Goal: Find specific page/section: Find specific page/section

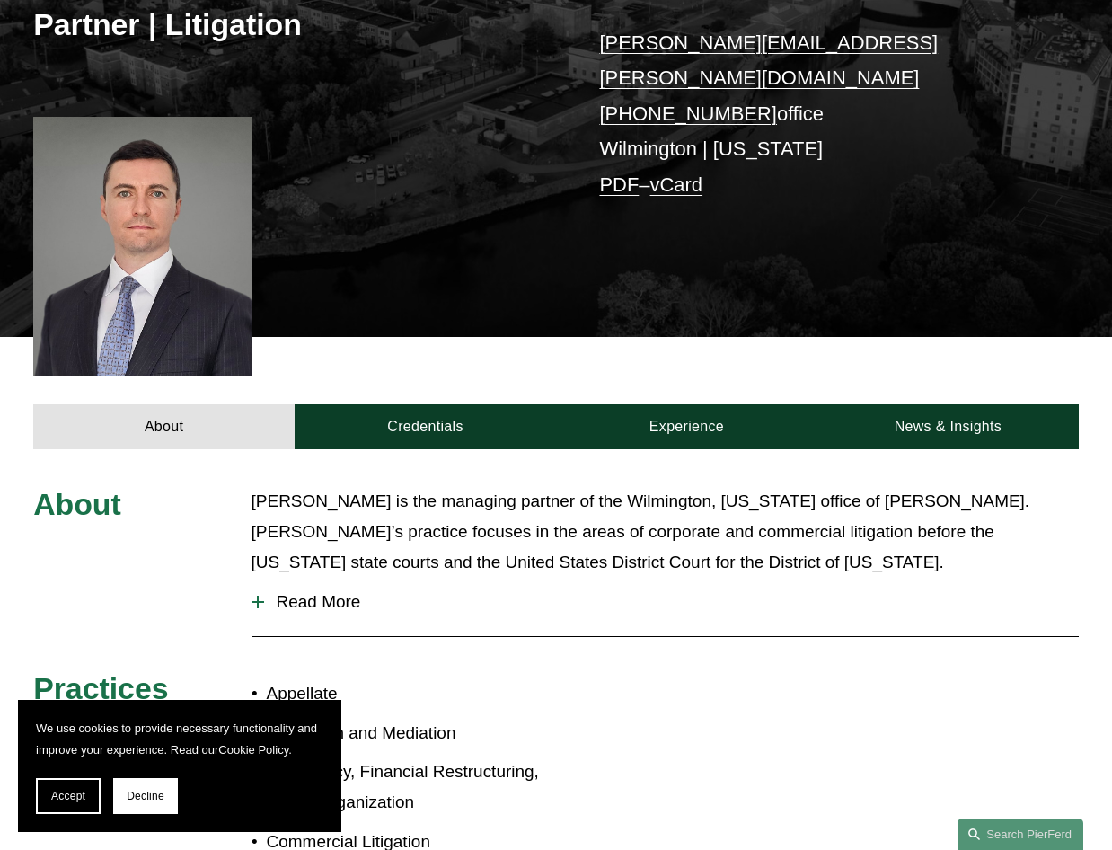
scroll to position [219, 0]
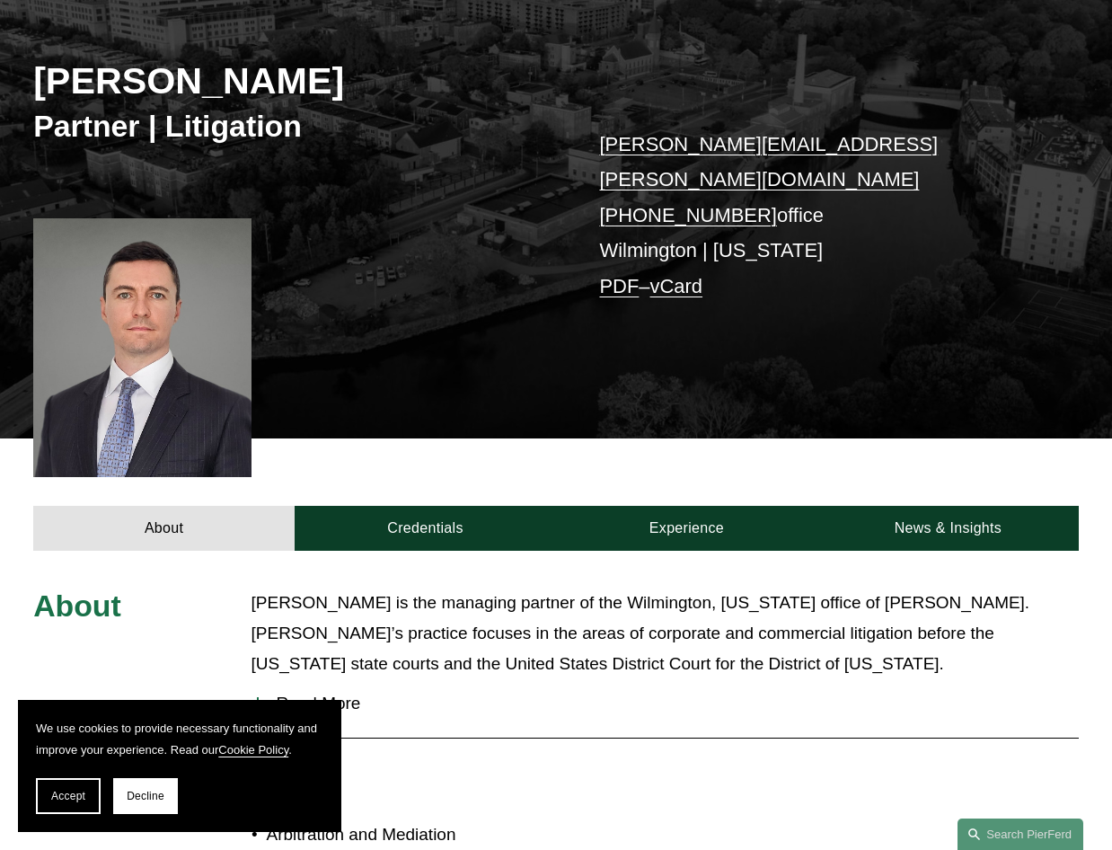
click at [610, 275] on link "PDF" at bounding box center [619, 286] width 40 height 22
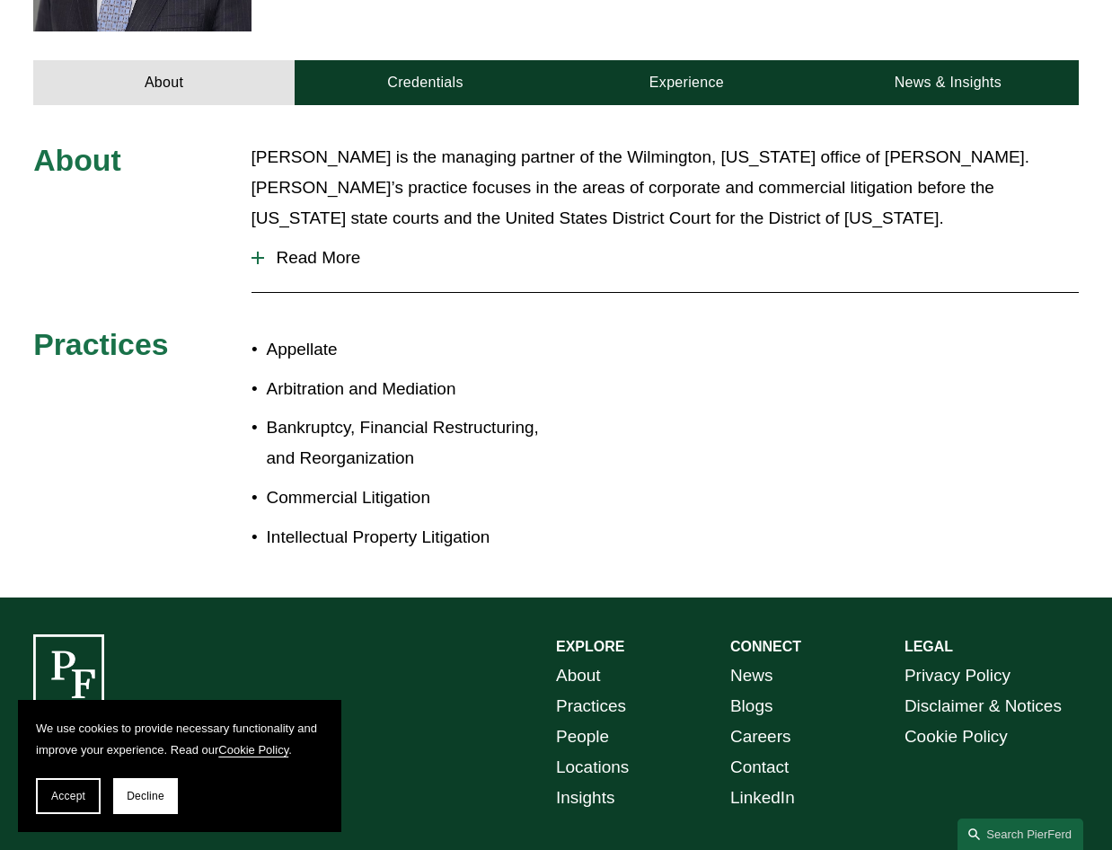
scroll to position [669, 0]
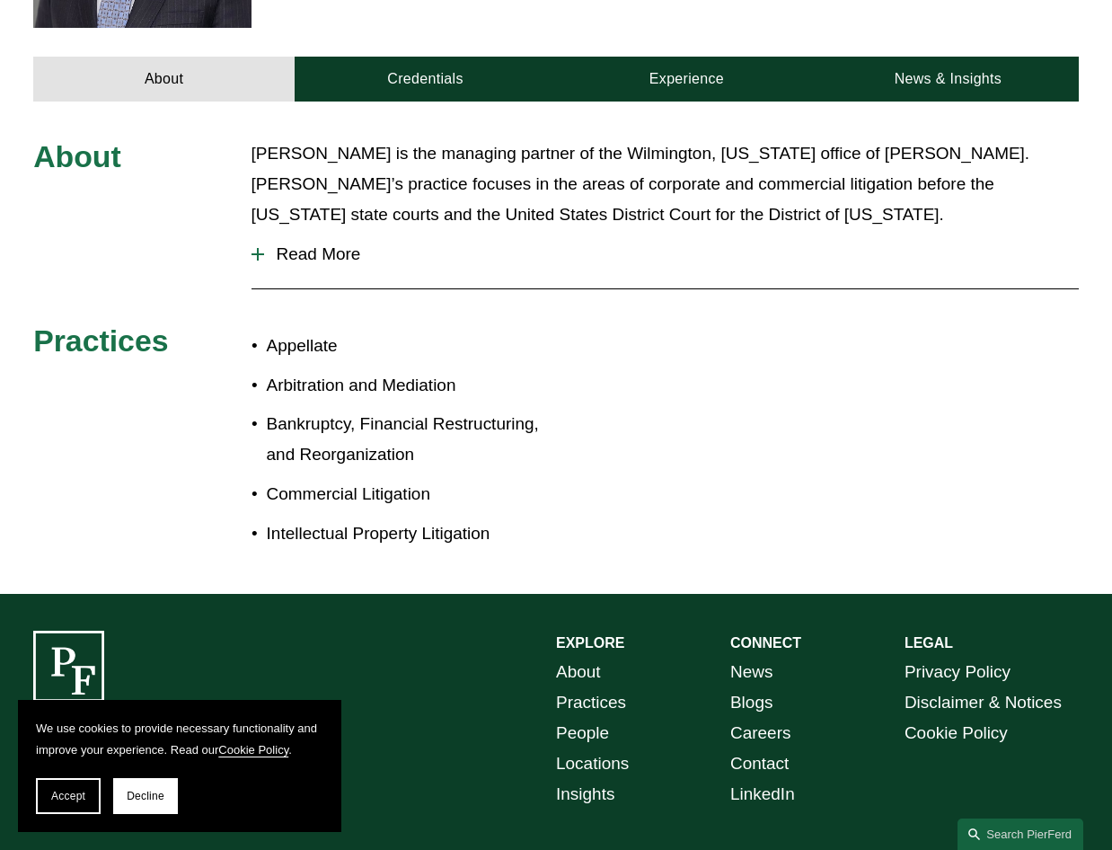
click at [589, 718] on link "People" at bounding box center [582, 733] width 53 height 31
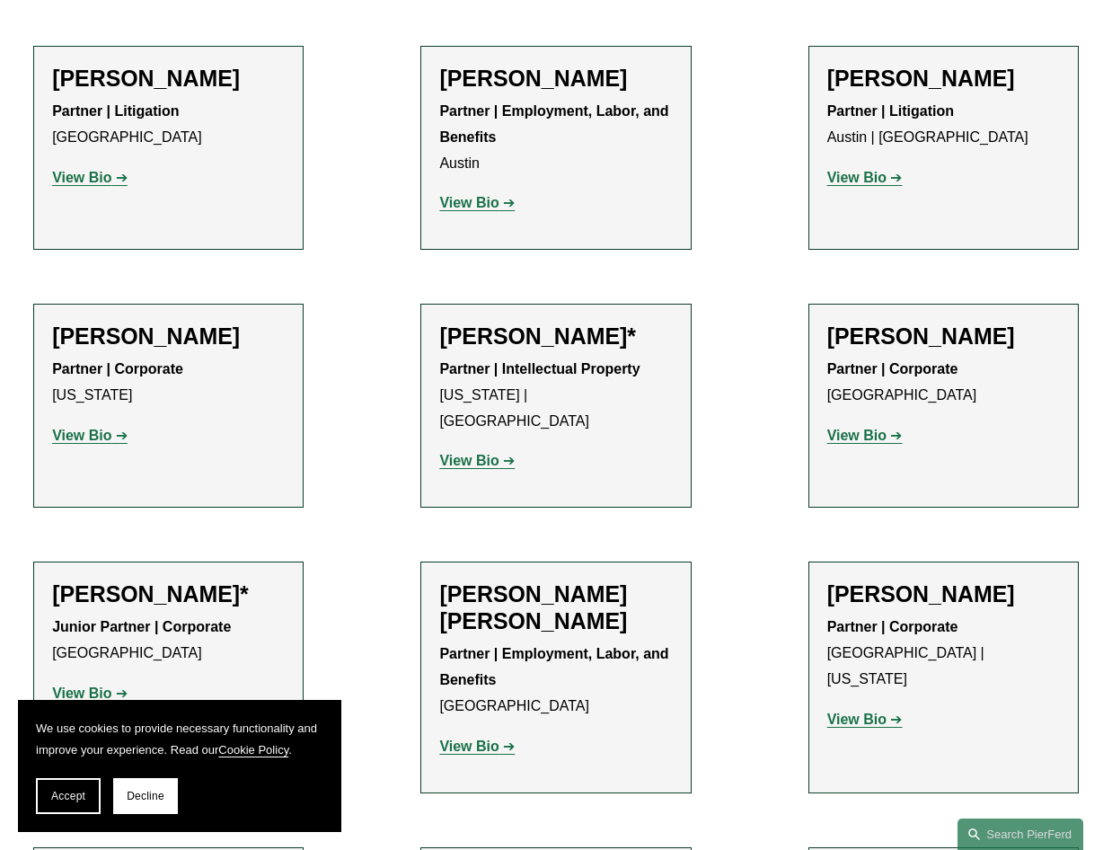
scroll to position [988, 0]
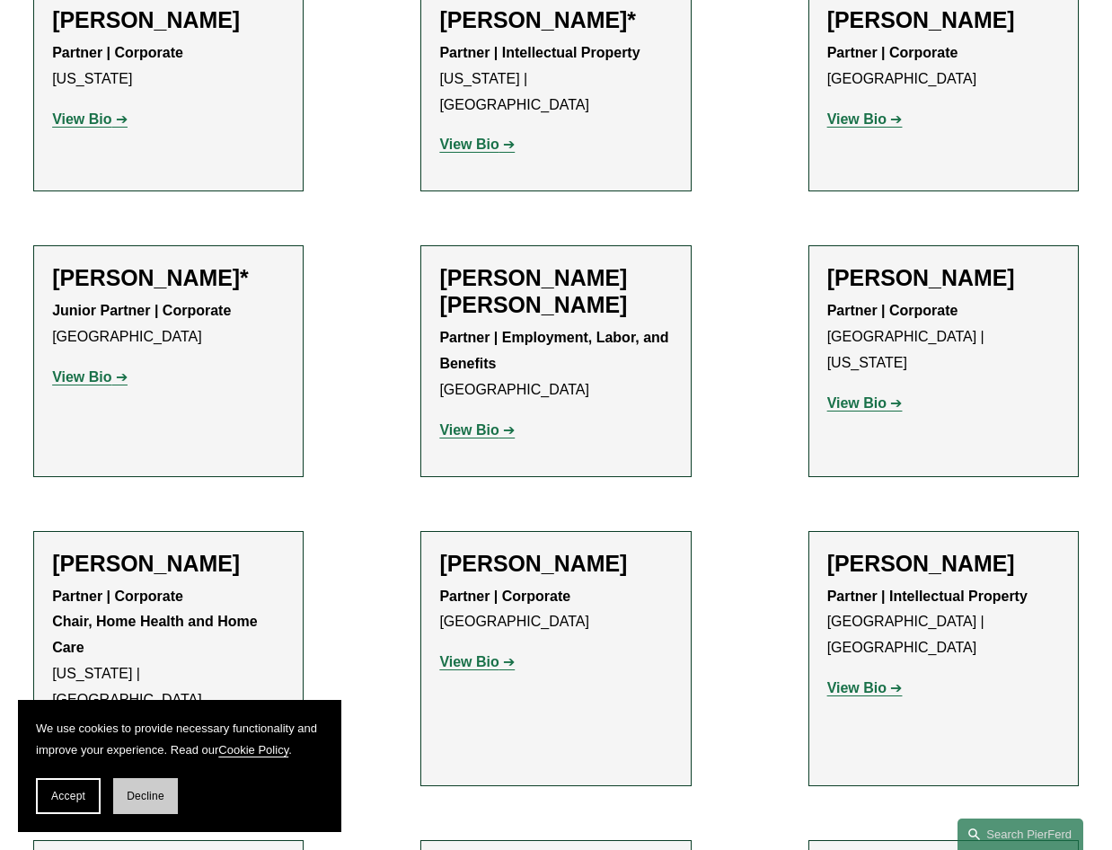
click at [151, 799] on span "Decline" at bounding box center [146, 796] width 38 height 13
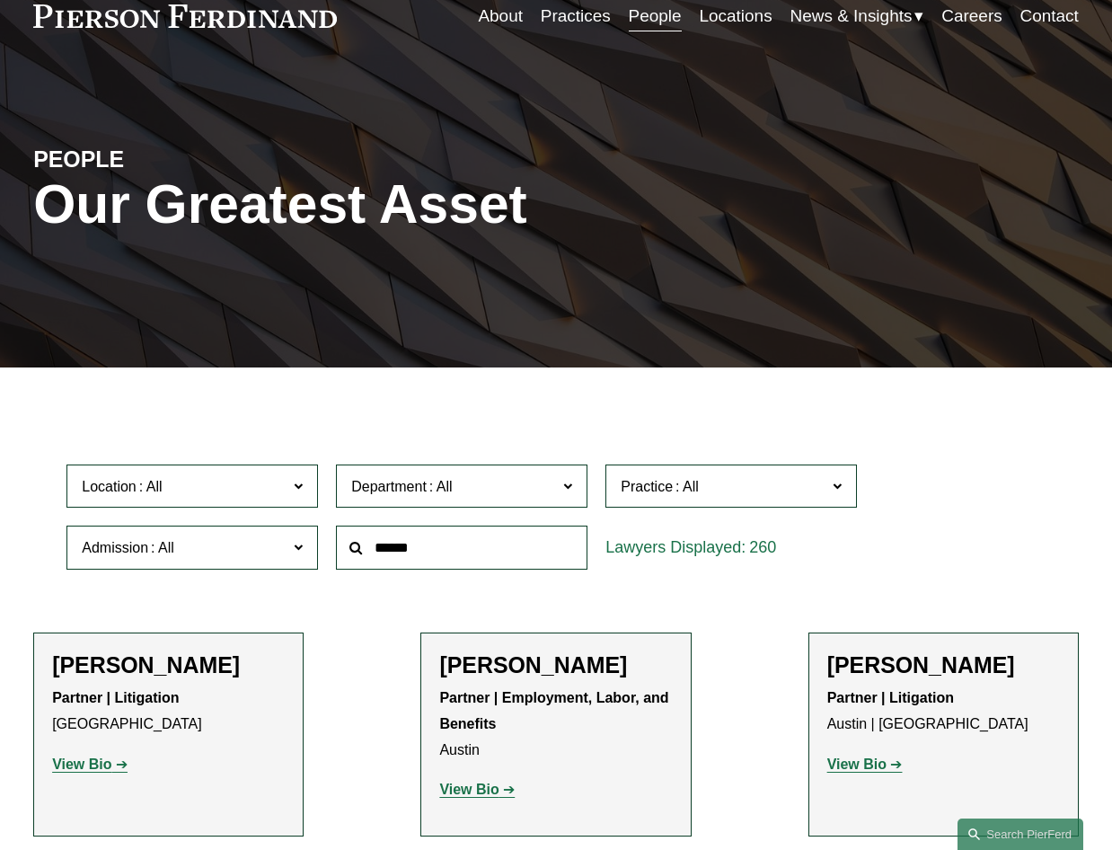
scroll to position [0, 0]
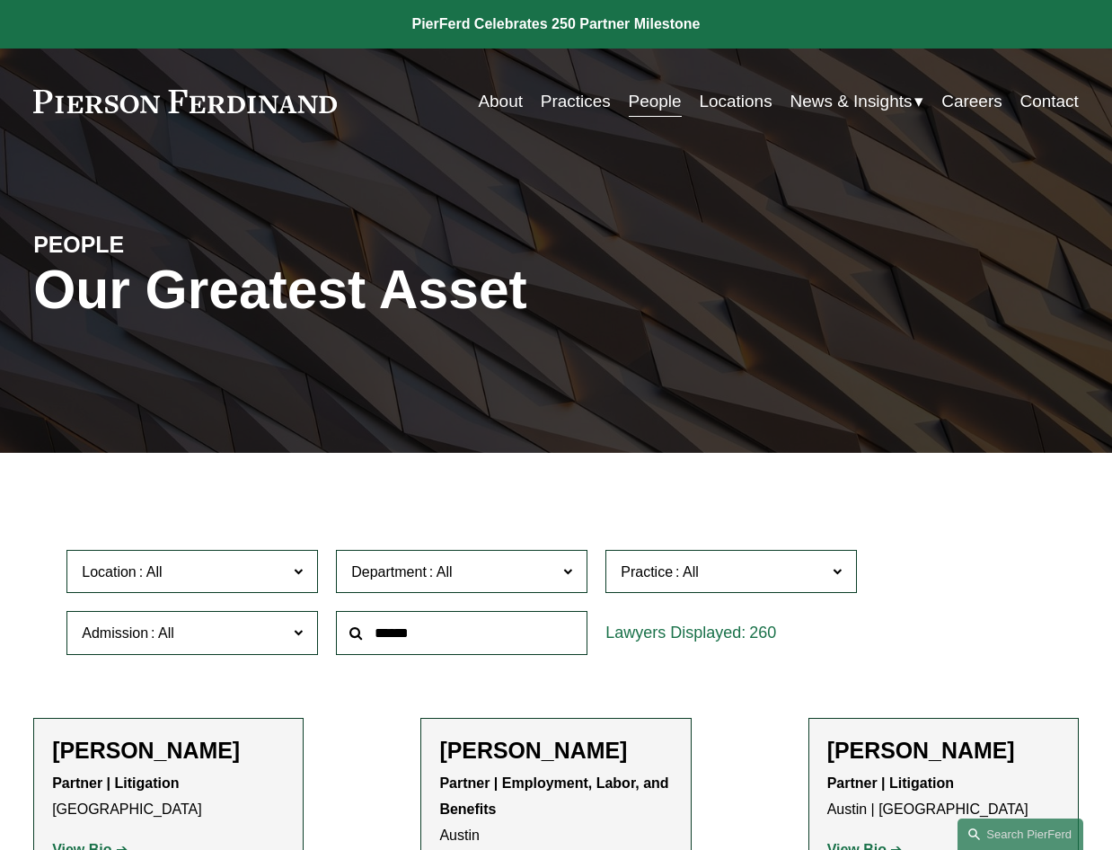
click at [747, 96] on link "Locations" at bounding box center [735, 101] width 73 height 34
